Goal: Feedback & Contribution: Contribute content

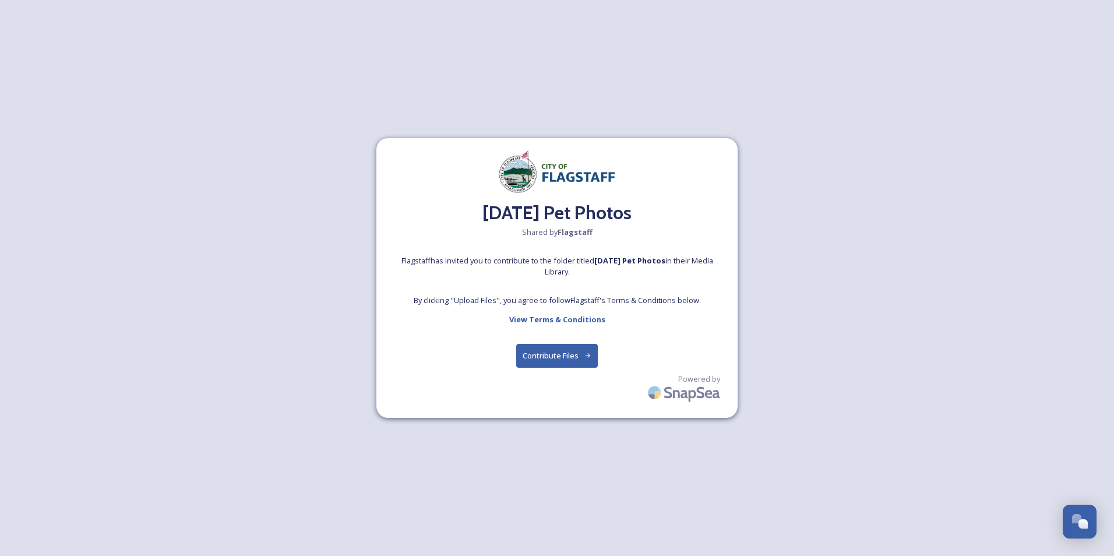
click at [555, 360] on button "Contribute Files" at bounding box center [557, 356] width 82 height 24
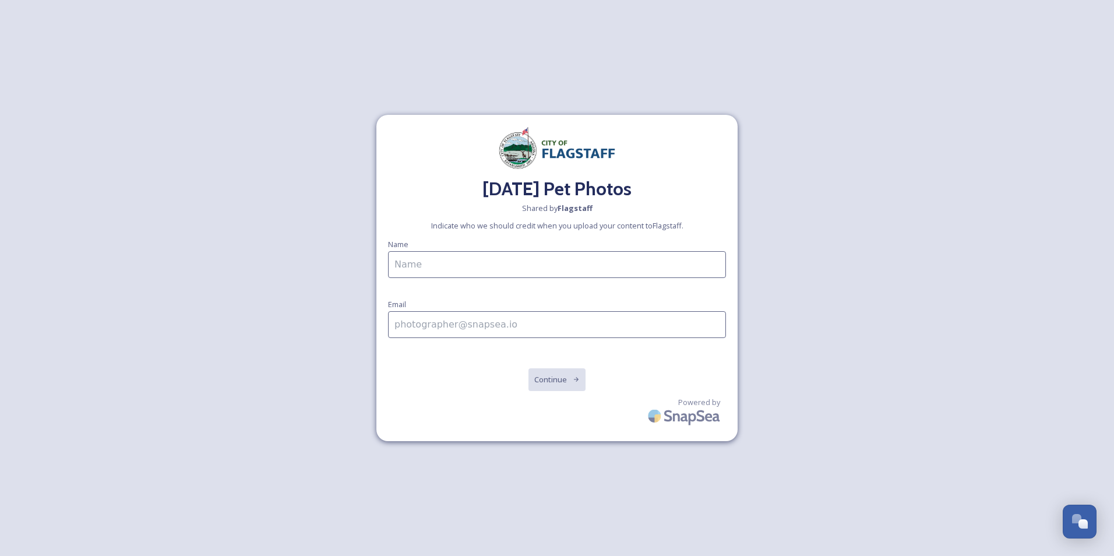
click at [469, 265] on input at bounding box center [557, 264] width 338 height 27
type input "[PERSON_NAME]"
type input "[PERSON_NAME][EMAIL_ADDRESS][PERSON_NAME][DOMAIN_NAME]"
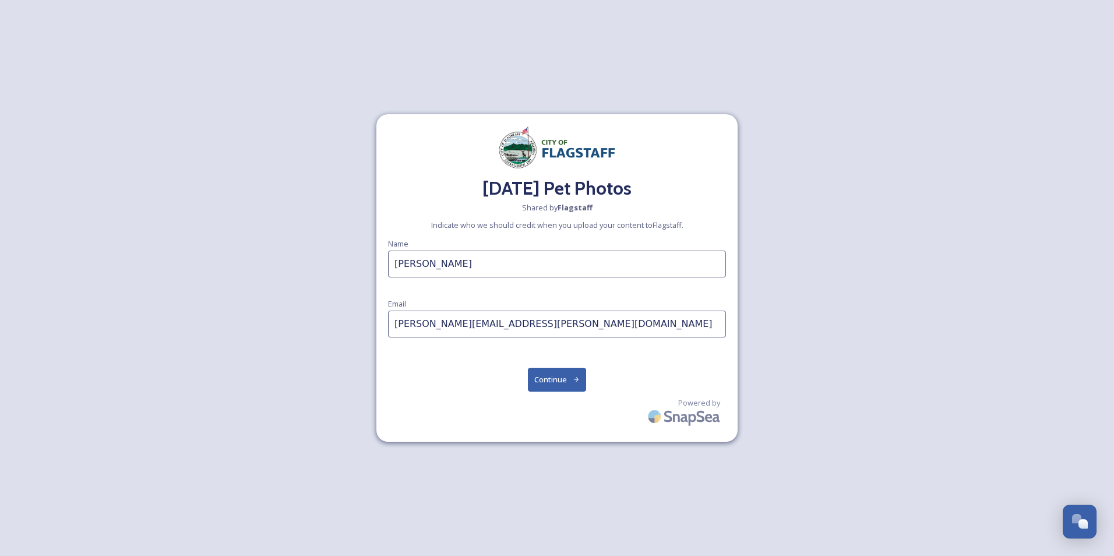
click at [545, 380] on button "Continue" at bounding box center [557, 380] width 59 height 24
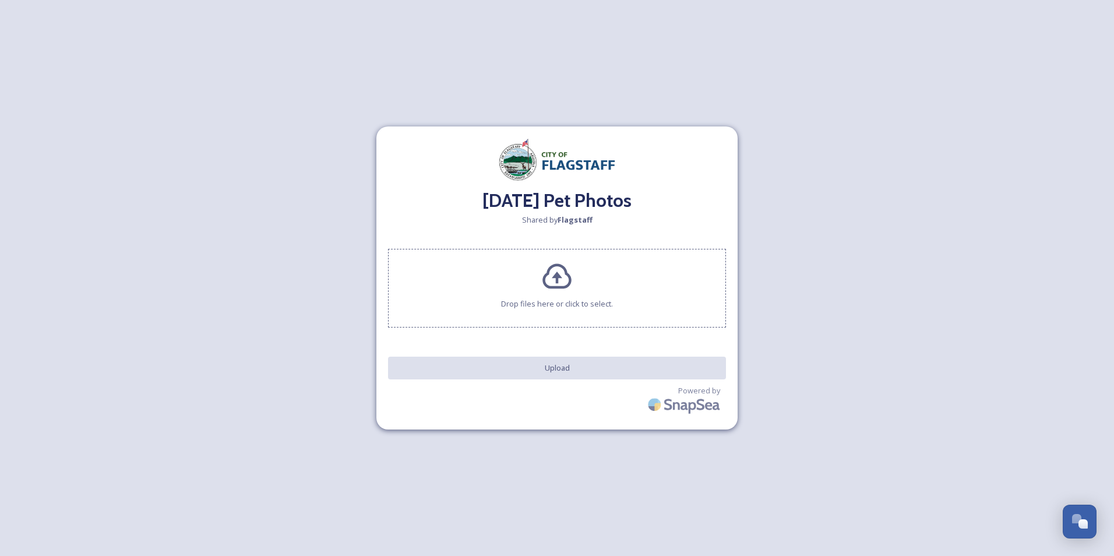
click at [552, 280] on icon at bounding box center [556, 276] width 31 height 31
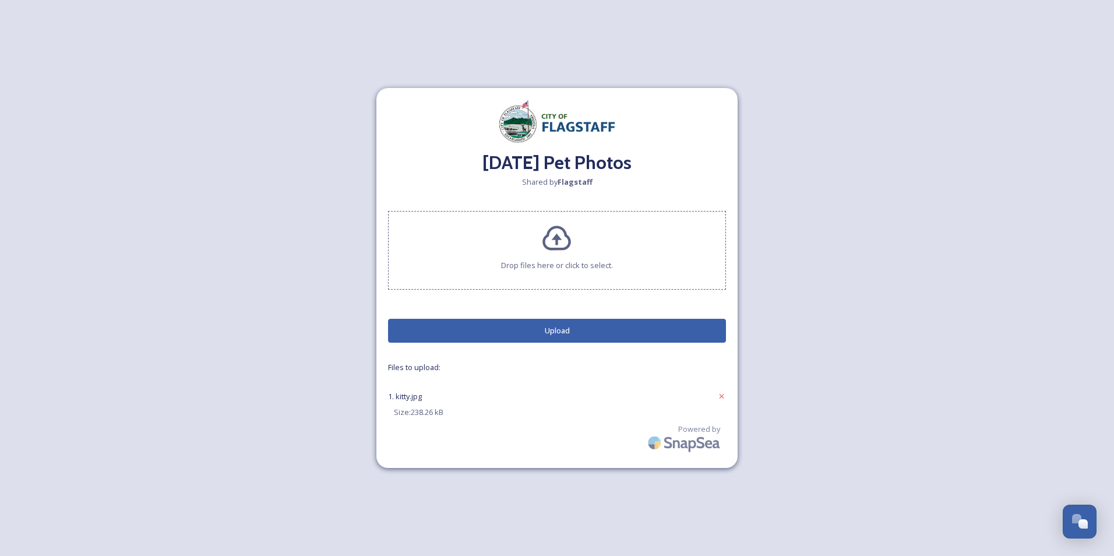
click at [485, 336] on button "Upload" at bounding box center [557, 331] width 338 height 24
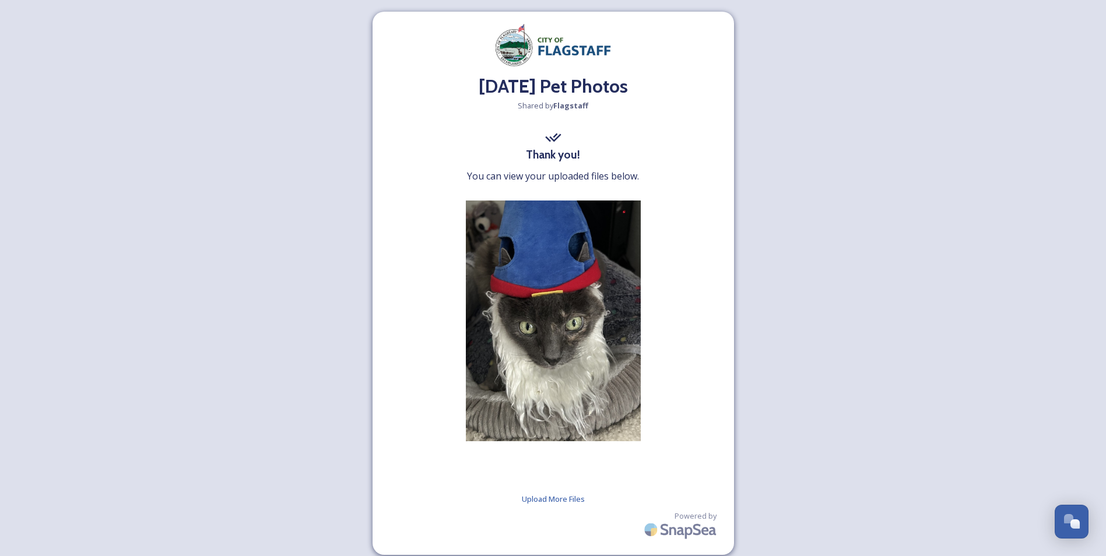
click at [513, 178] on span "You can view your uploaded files below." at bounding box center [553, 176] width 172 height 14
click at [561, 302] on img at bounding box center [553, 320] width 175 height 241
click at [520, 441] on div at bounding box center [553, 323] width 175 height 247
click at [521, 471] on div at bounding box center [553, 338] width 175 height 276
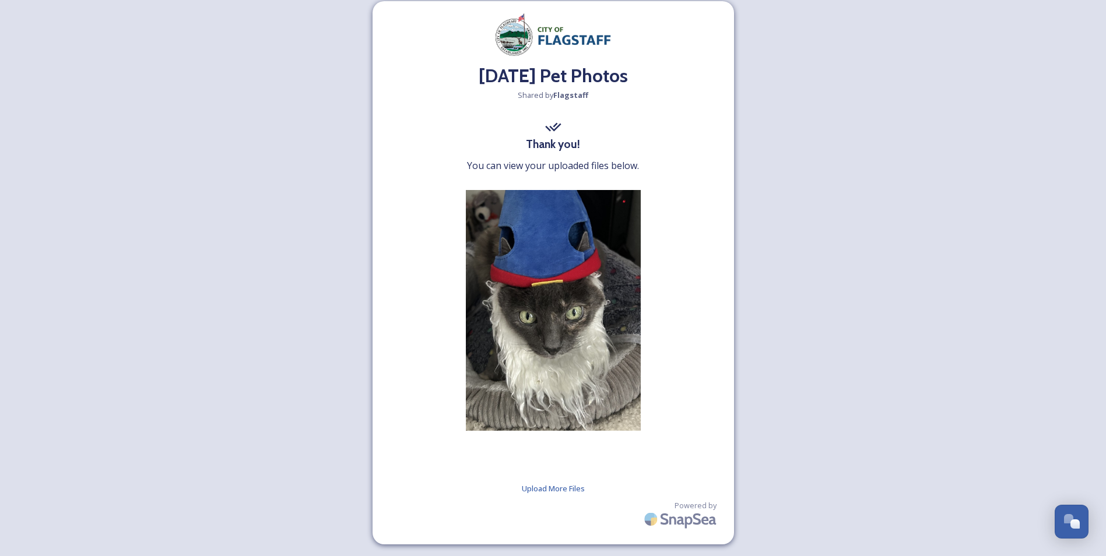
drag, startPoint x: 510, startPoint y: 508, endPoint x: 264, endPoint y: 428, distance: 258.6
click at [264, 428] on div "[DATE] Pet Photos Shared by Flagstaff Thank you! You can view your uploaded fil…" at bounding box center [553, 273] width 1106 height 566
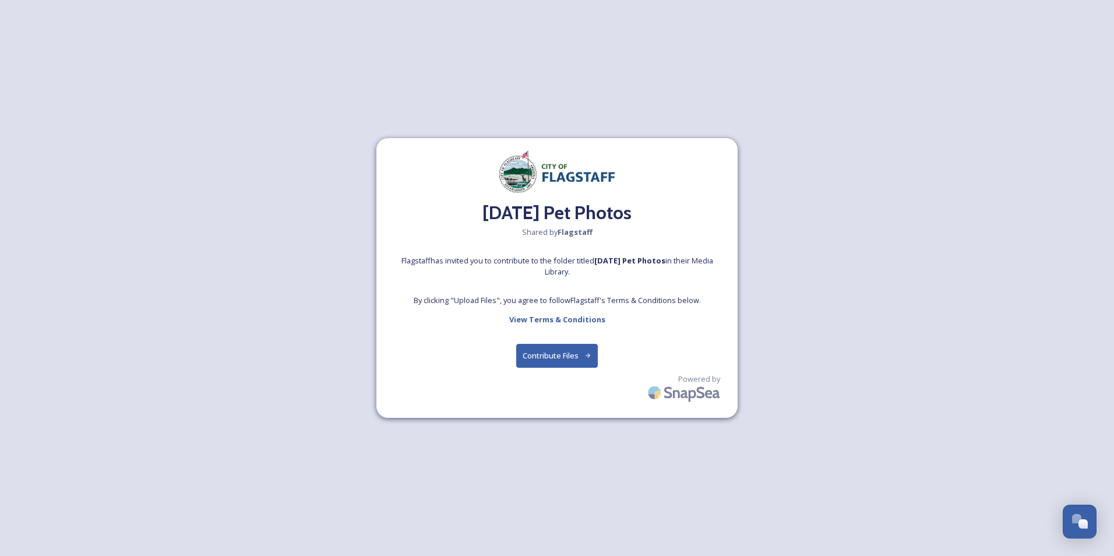
click at [544, 354] on button "Contribute Files" at bounding box center [557, 356] width 82 height 24
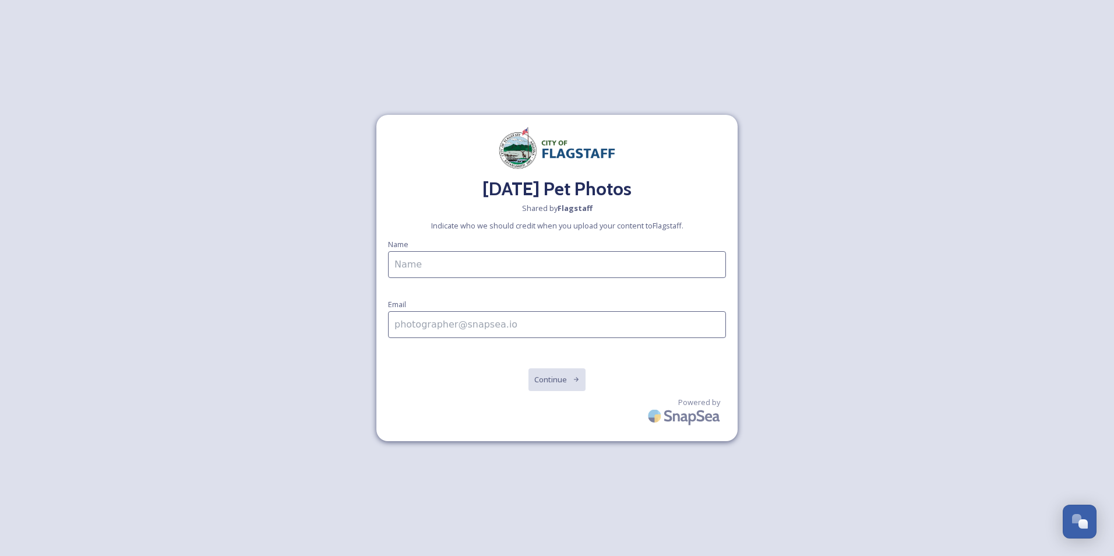
click at [418, 265] on input at bounding box center [557, 264] width 338 height 27
type input "[PERSON_NAME]"
type input "[PERSON_NAME][EMAIL_ADDRESS][PERSON_NAME][DOMAIN_NAME]"
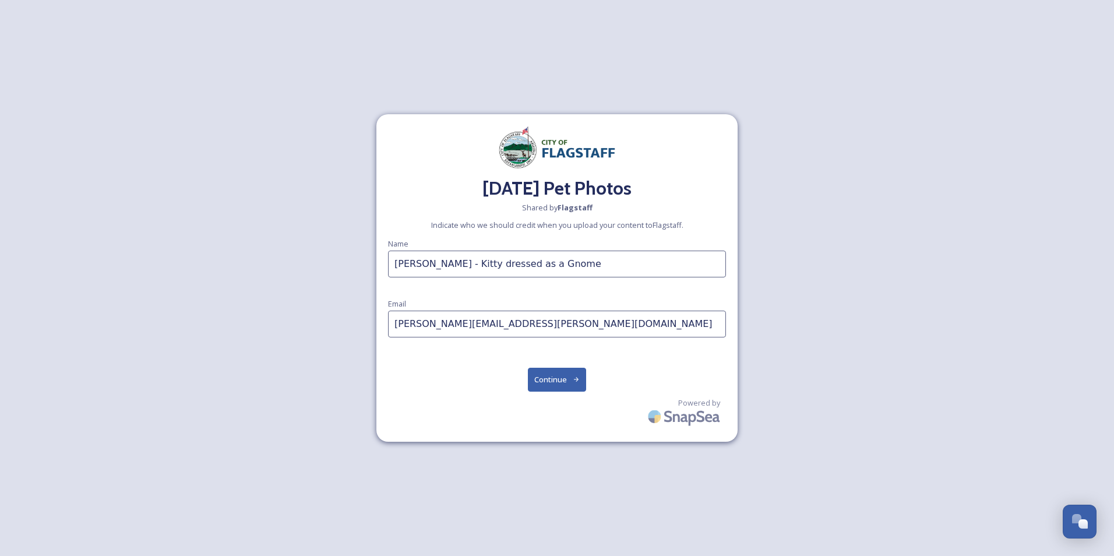
type input "Andrea Armstrong - Kitty dressed as a Gnome"
click at [558, 386] on button "Continue" at bounding box center [557, 380] width 59 height 24
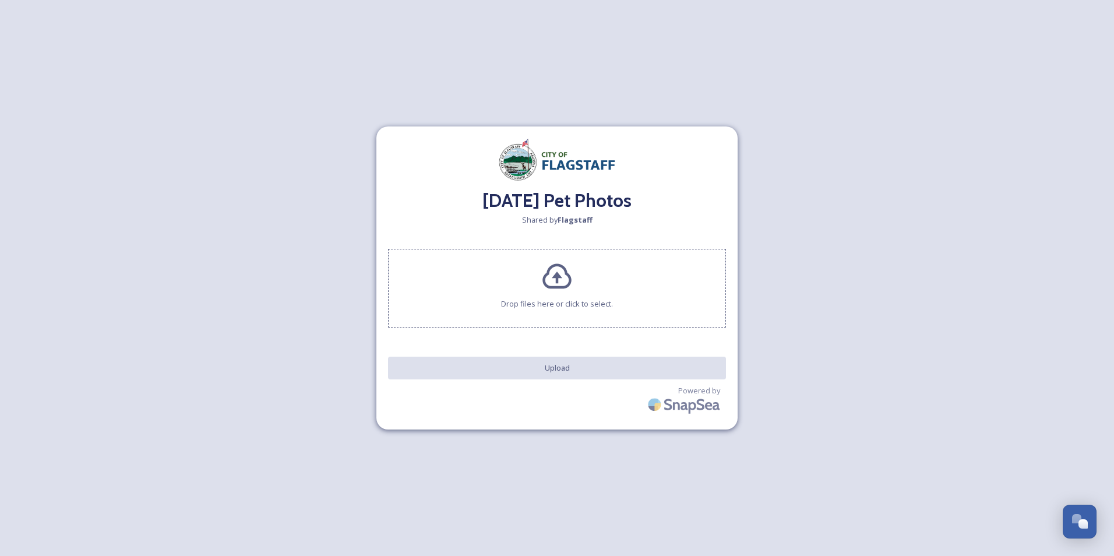
click at [546, 286] on icon at bounding box center [557, 276] width 29 height 25
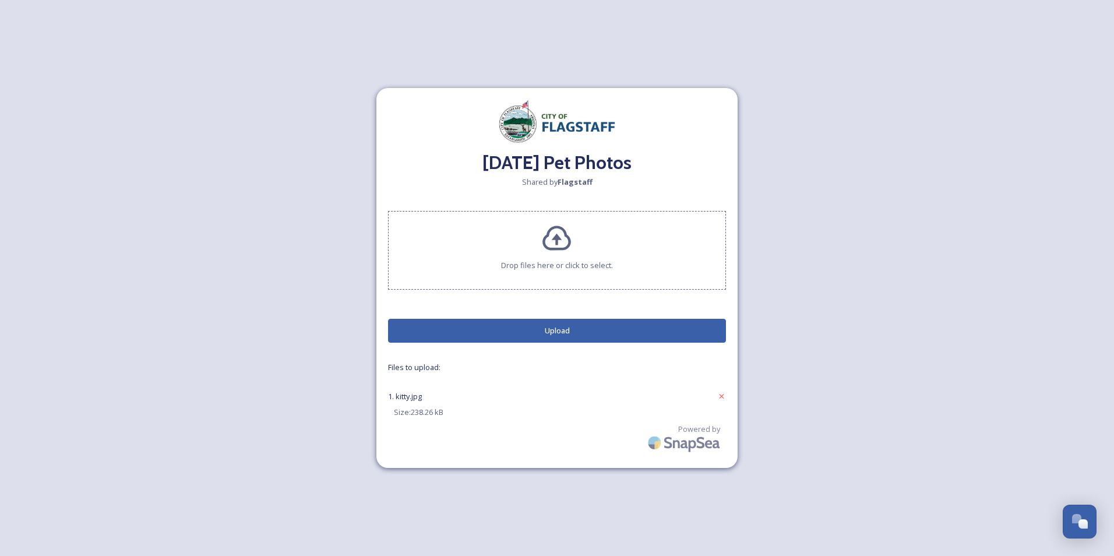
click at [538, 335] on button "Upload" at bounding box center [557, 331] width 338 height 24
